Goal: Task Accomplishment & Management: Use online tool/utility

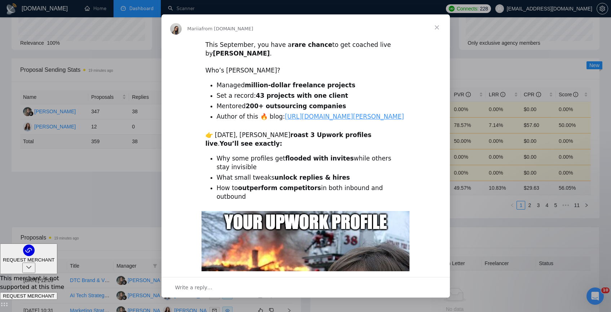
click at [435, 27] on span "Close" at bounding box center [437, 27] width 26 height 26
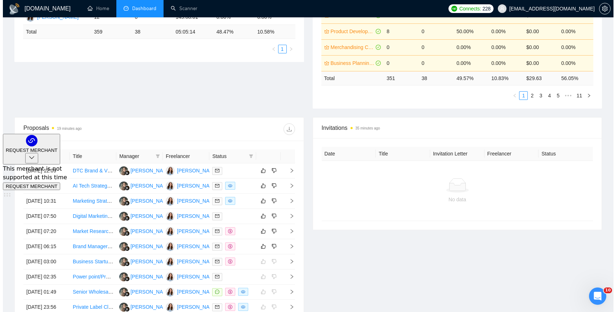
scroll to position [232, 0]
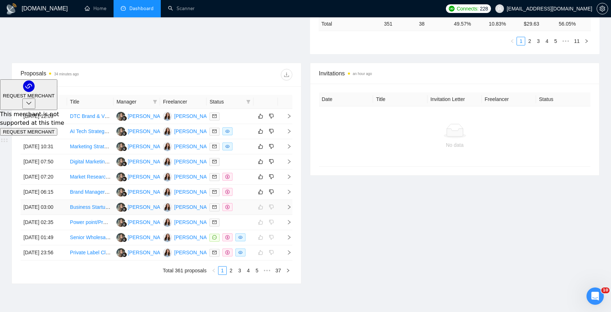
click at [92, 215] on td "Business Startup Consultant Needed" at bounding box center [90, 207] width 46 height 15
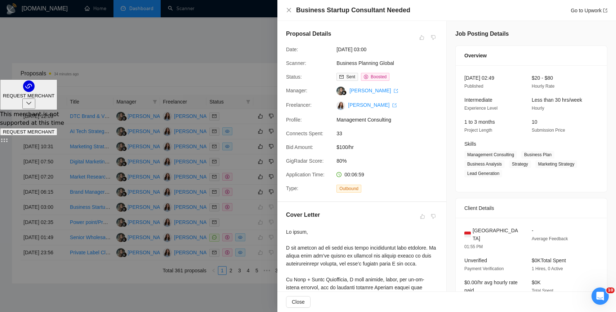
click at [289, 6] on div "Business Startup Consultant Needed Go to Upwork" at bounding box center [446, 10] width 321 height 9
click at [289, 8] on icon "close" at bounding box center [289, 10] width 6 height 6
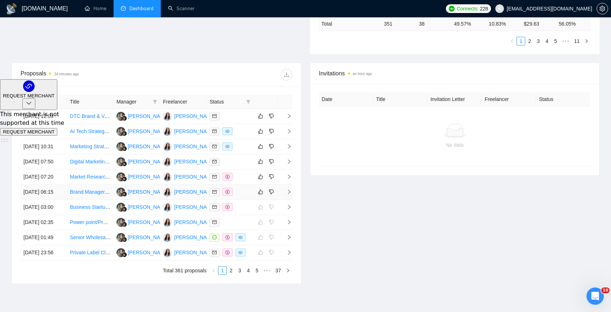
click at [107, 200] on td "Brand Manager & Business Development Executive Needed" at bounding box center [90, 191] width 46 height 15
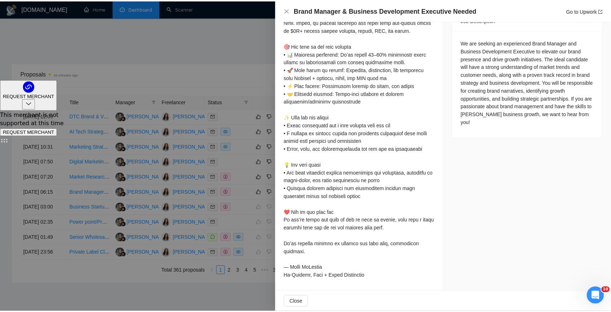
scroll to position [0, 0]
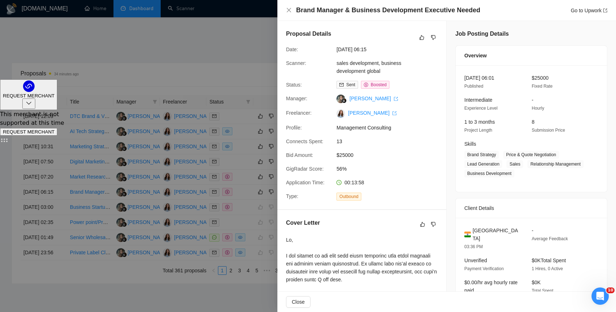
click at [200, 64] on div at bounding box center [308, 156] width 616 height 312
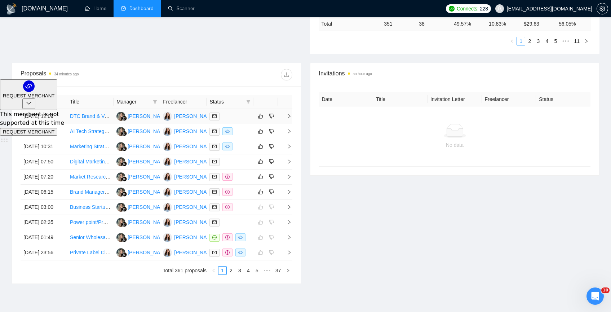
click at [92, 123] on td "DTC Brand & Visual Identity Specialist (Direct Response Focus)" at bounding box center [90, 116] width 46 height 15
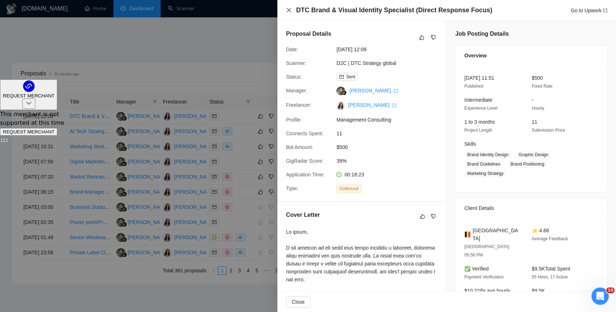
click at [287, 10] on icon "close" at bounding box center [289, 10] width 6 height 6
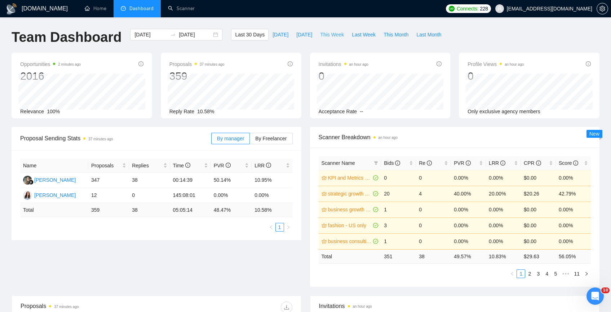
click at [334, 37] on span "This Week" at bounding box center [332, 35] width 24 height 8
type input "[DATE]"
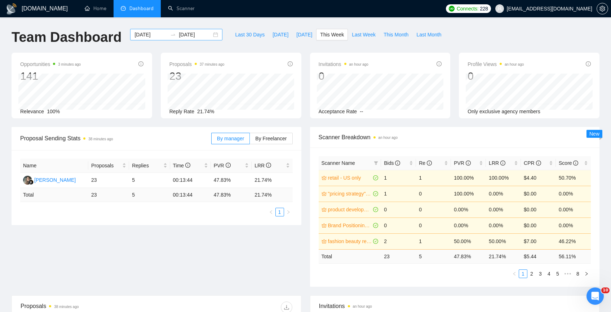
click at [209, 35] on div "[DATE] [DATE]" at bounding box center [176, 35] width 92 height 12
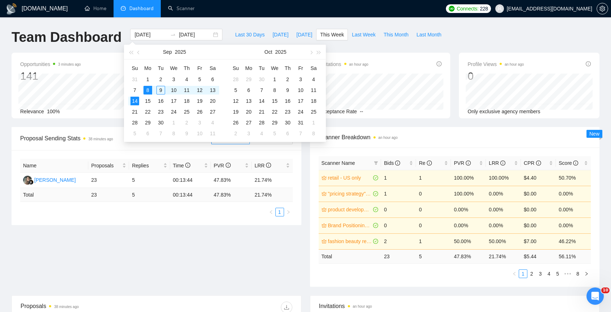
click at [228, 19] on div "[DOMAIN_NAME] Home Dashboard Scanner Connects: 228 [EMAIL_ADDRESS][DOMAIN_NAME]…" at bounding box center [305, 290] width 611 height 580
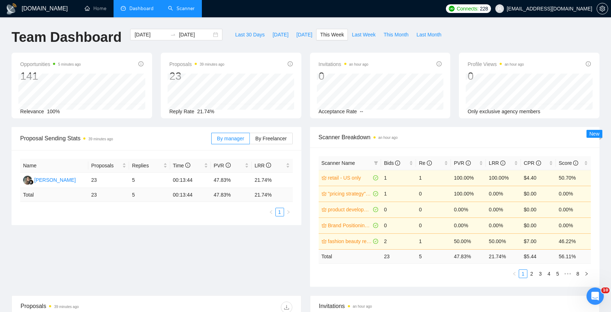
click at [170, 10] on link "Scanner" at bounding box center [181, 8] width 27 height 6
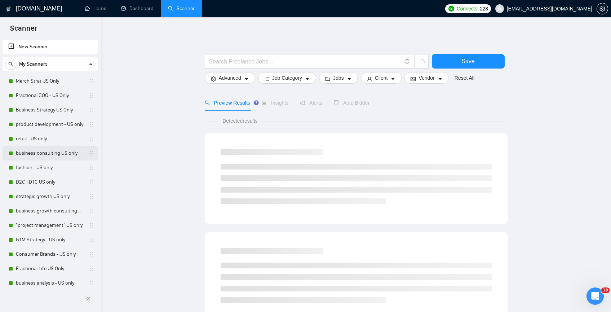
click at [59, 150] on link "business consulting US only" at bounding box center [50, 153] width 68 height 14
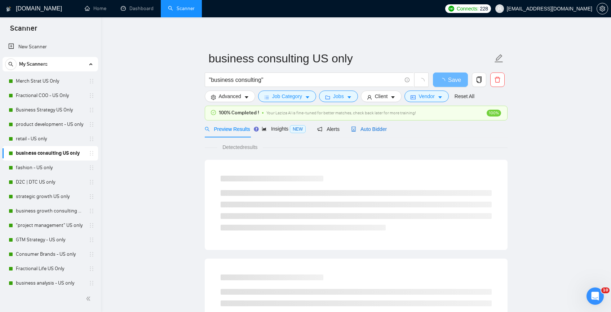
click at [370, 129] on span "Auto Bidder" at bounding box center [369, 129] width 36 height 6
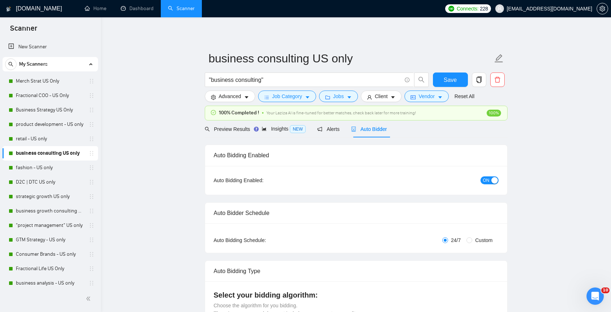
checkbox input "true"
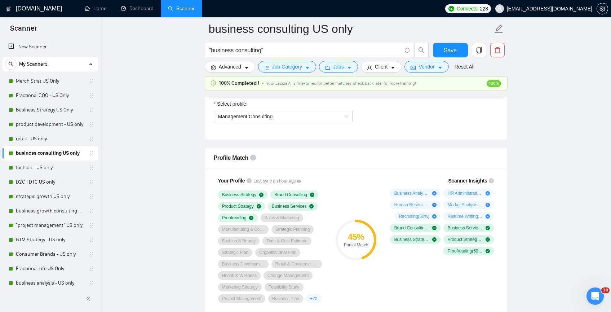
scroll to position [404, 0]
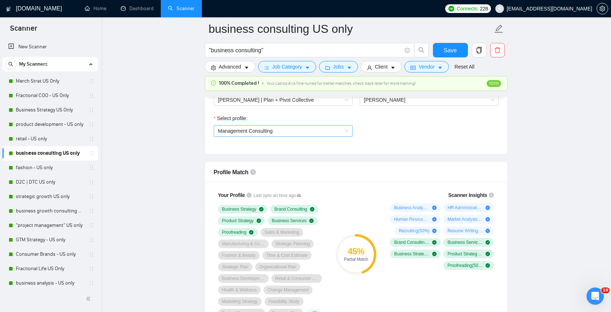
click at [341, 129] on span "Management Consulting" at bounding box center [283, 130] width 130 height 11
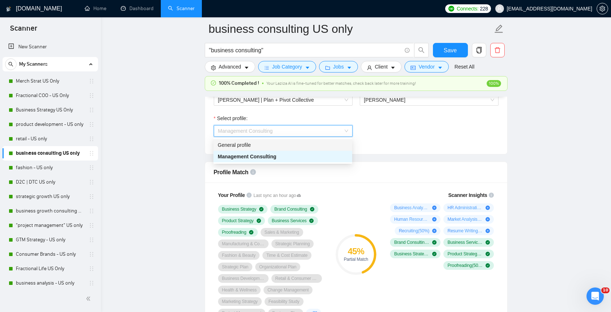
click at [312, 142] on div "General profile" at bounding box center [283, 145] width 130 height 8
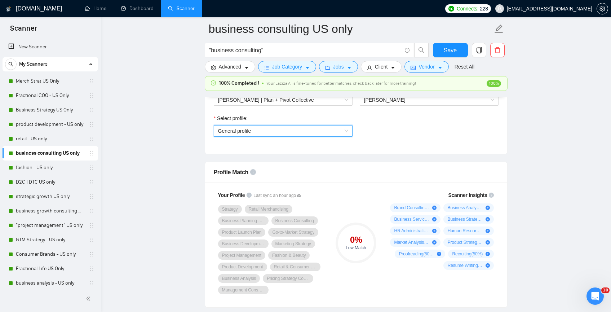
click at [342, 133] on span "General profile" at bounding box center [283, 130] width 130 height 11
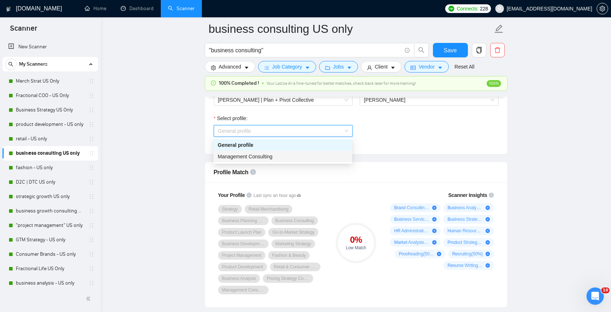
click at [334, 152] on div "Management Consulting" at bounding box center [282, 157] width 139 height 12
